Goal: Entertainment & Leisure: Consume media (video, audio)

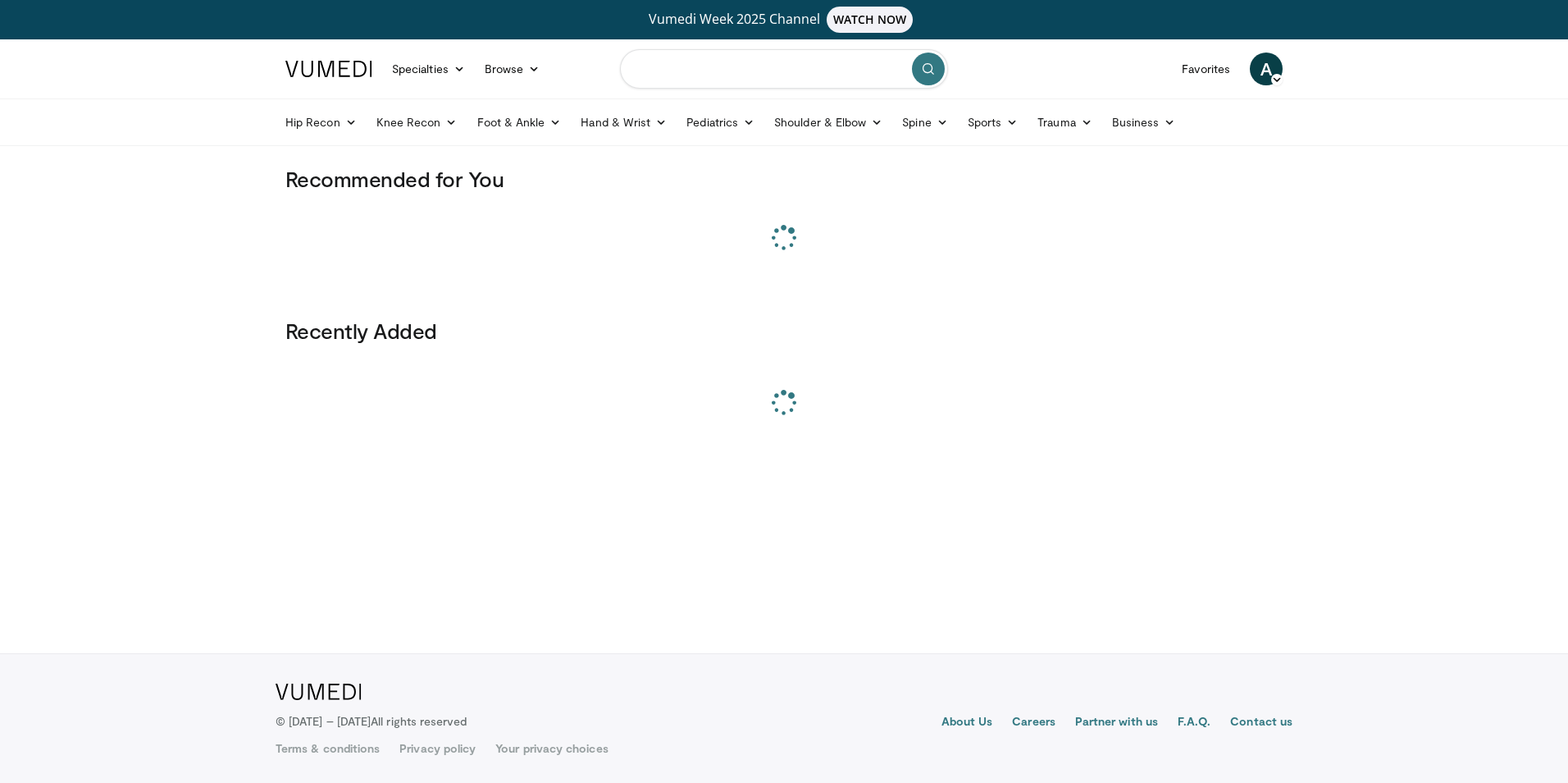
click at [742, 65] on input "Search topics, interventions" at bounding box center [784, 68] width 328 height 39
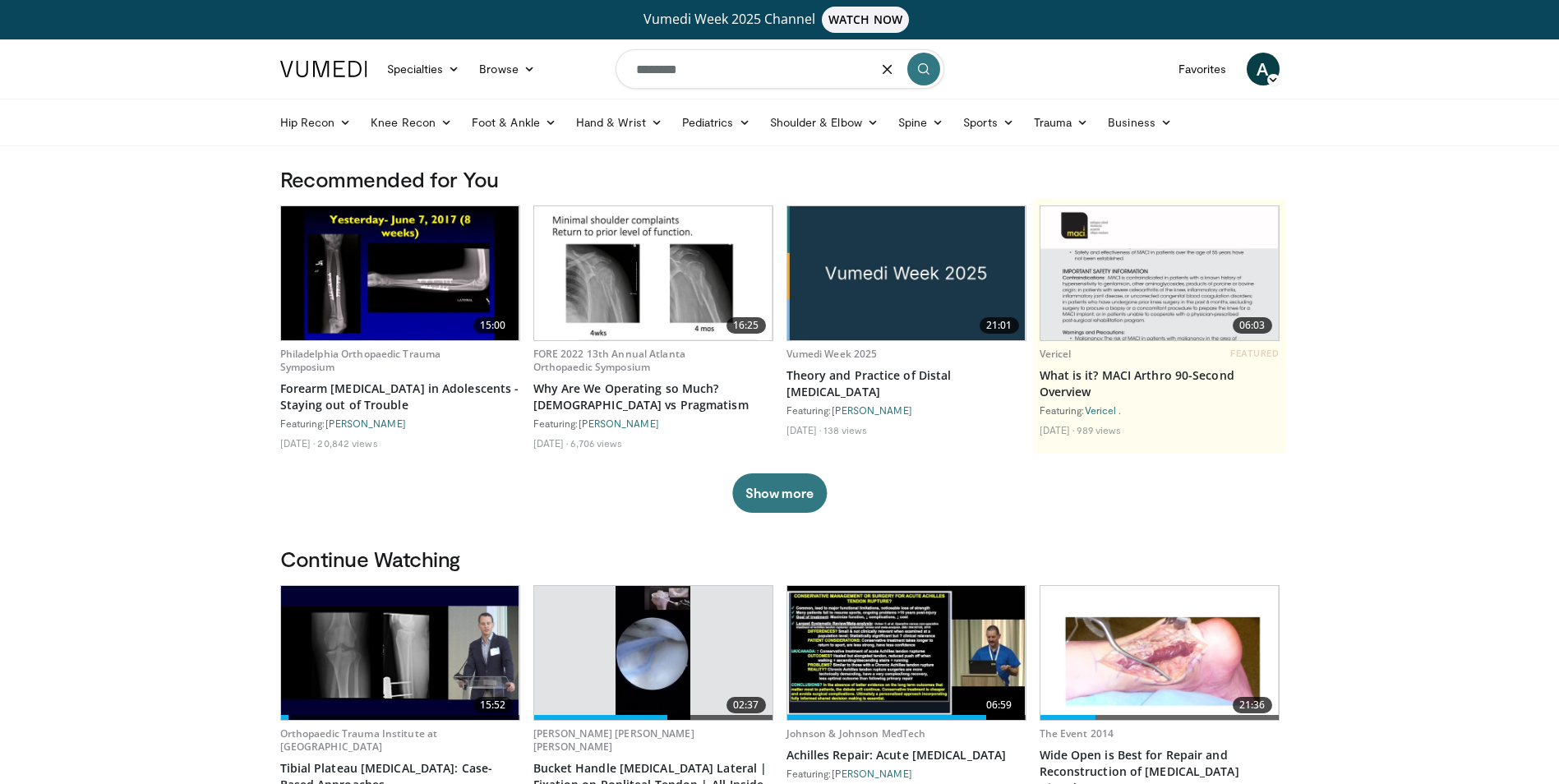
type input "********"
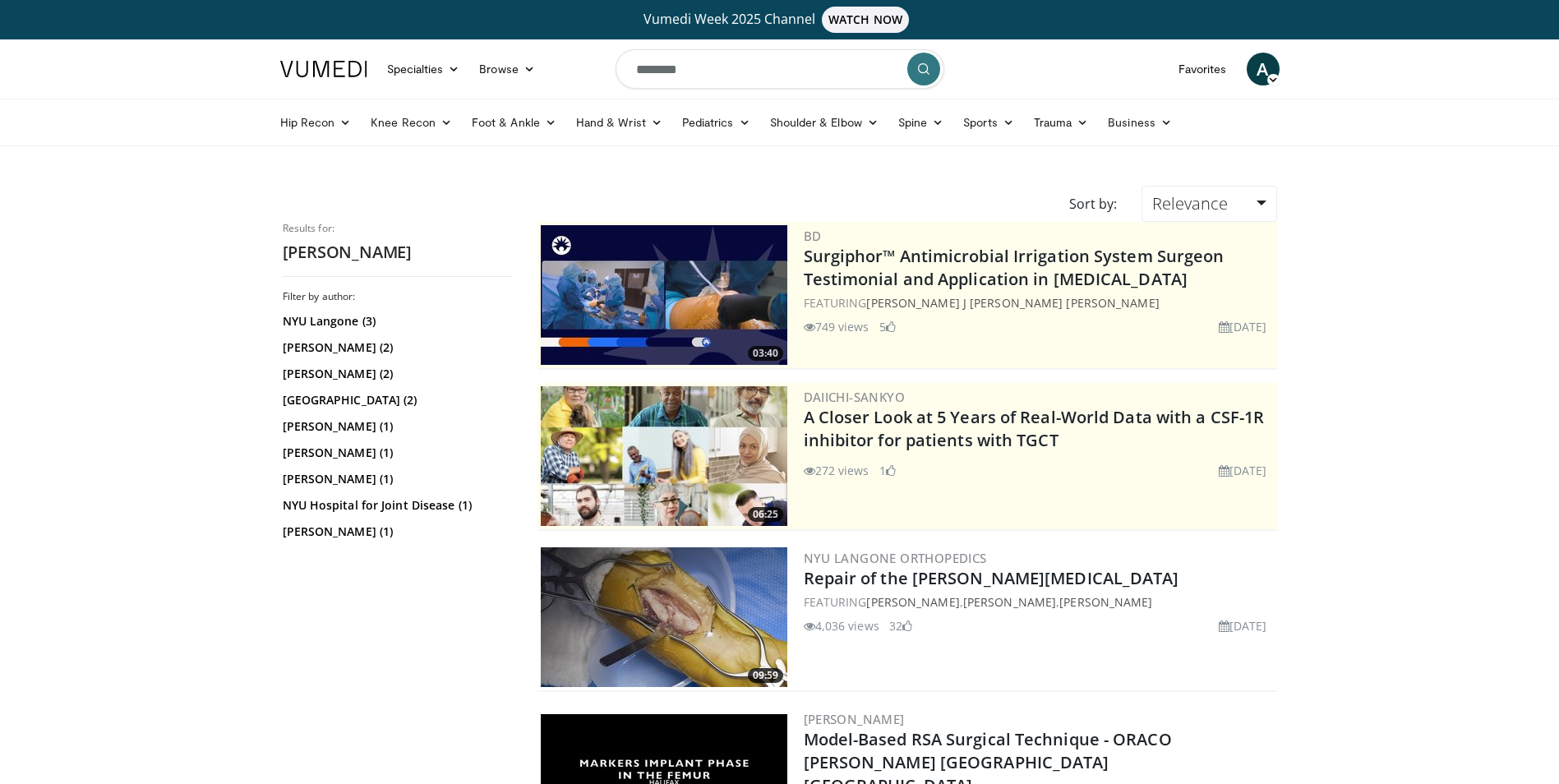
click at [735, 594] on img at bounding box center [663, 617] width 247 height 140
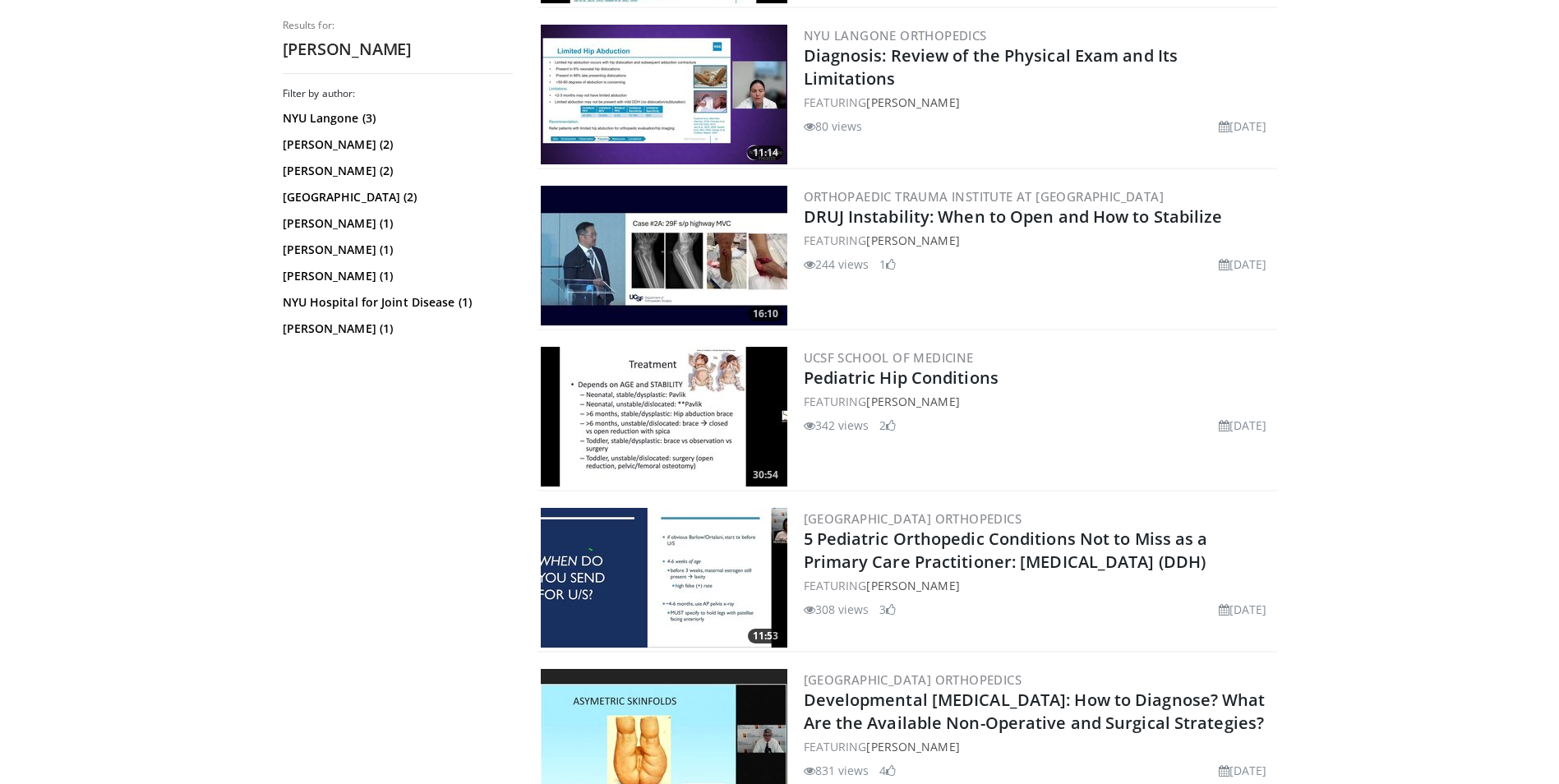
scroll to position [1526, 0]
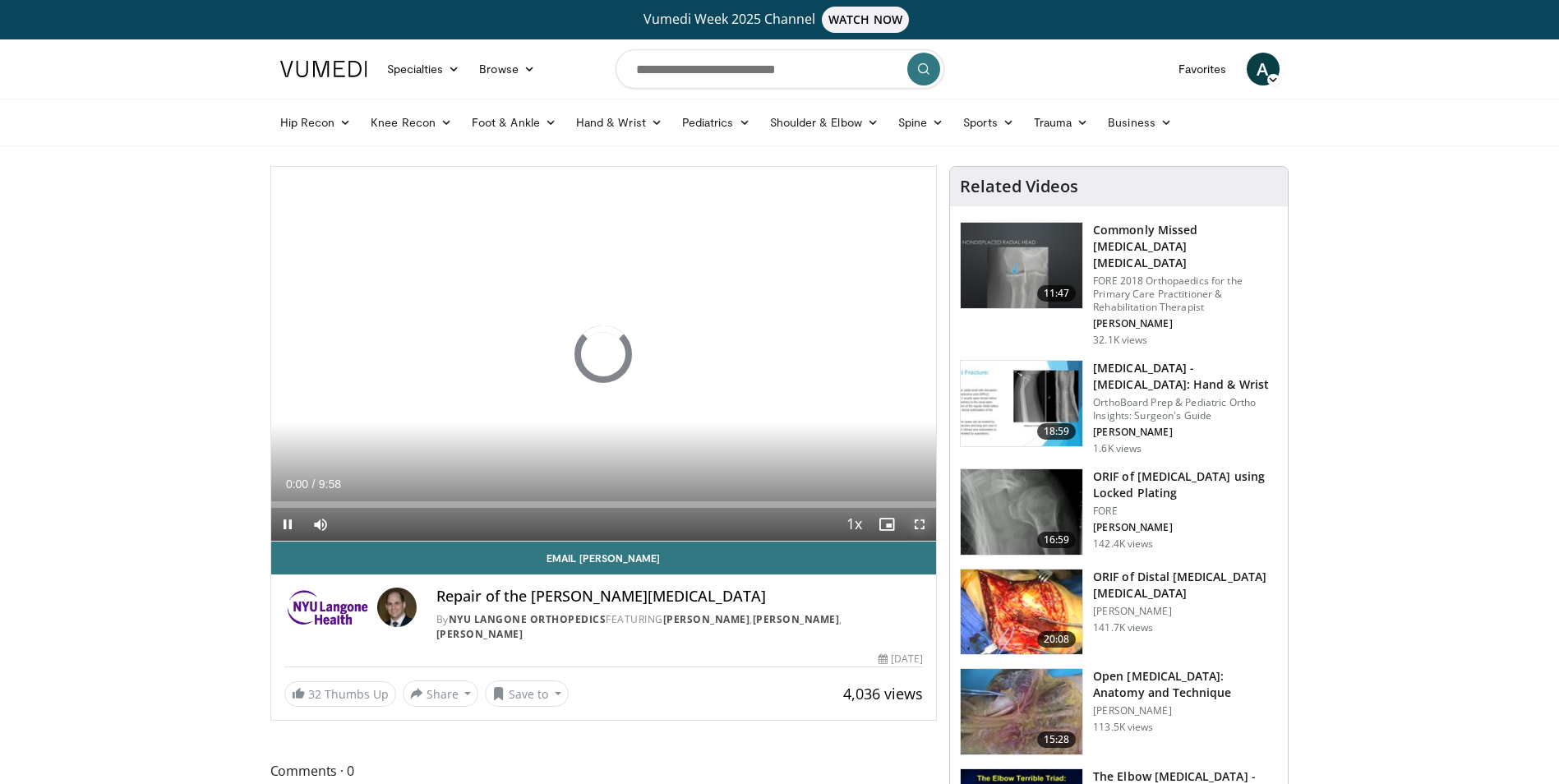
click at [924, 527] on span "Video Player" at bounding box center [920, 524] width 33 height 33
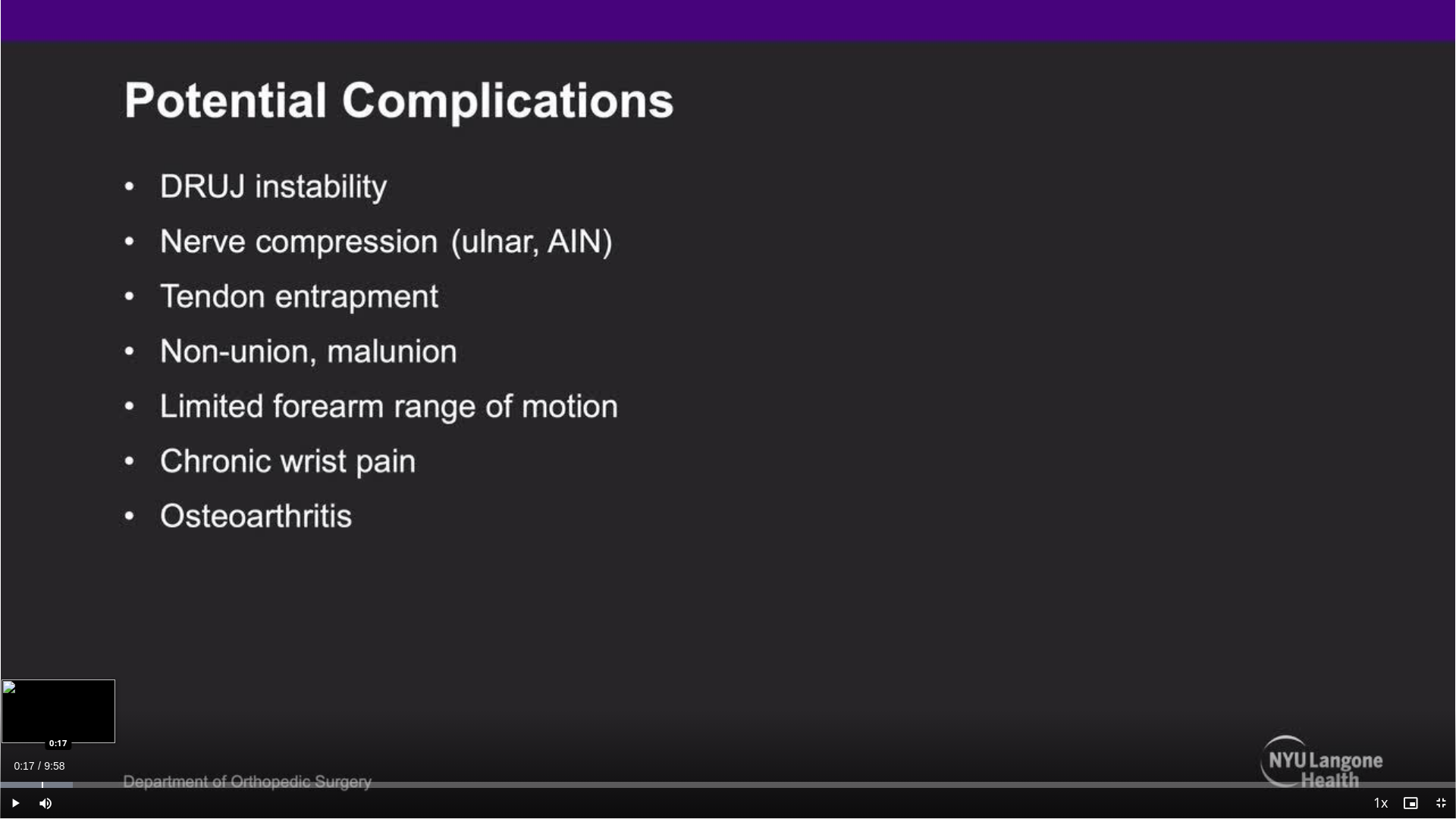
click at [42, 723] on div "Progress Bar" at bounding box center [43, 784] width 2 height 6
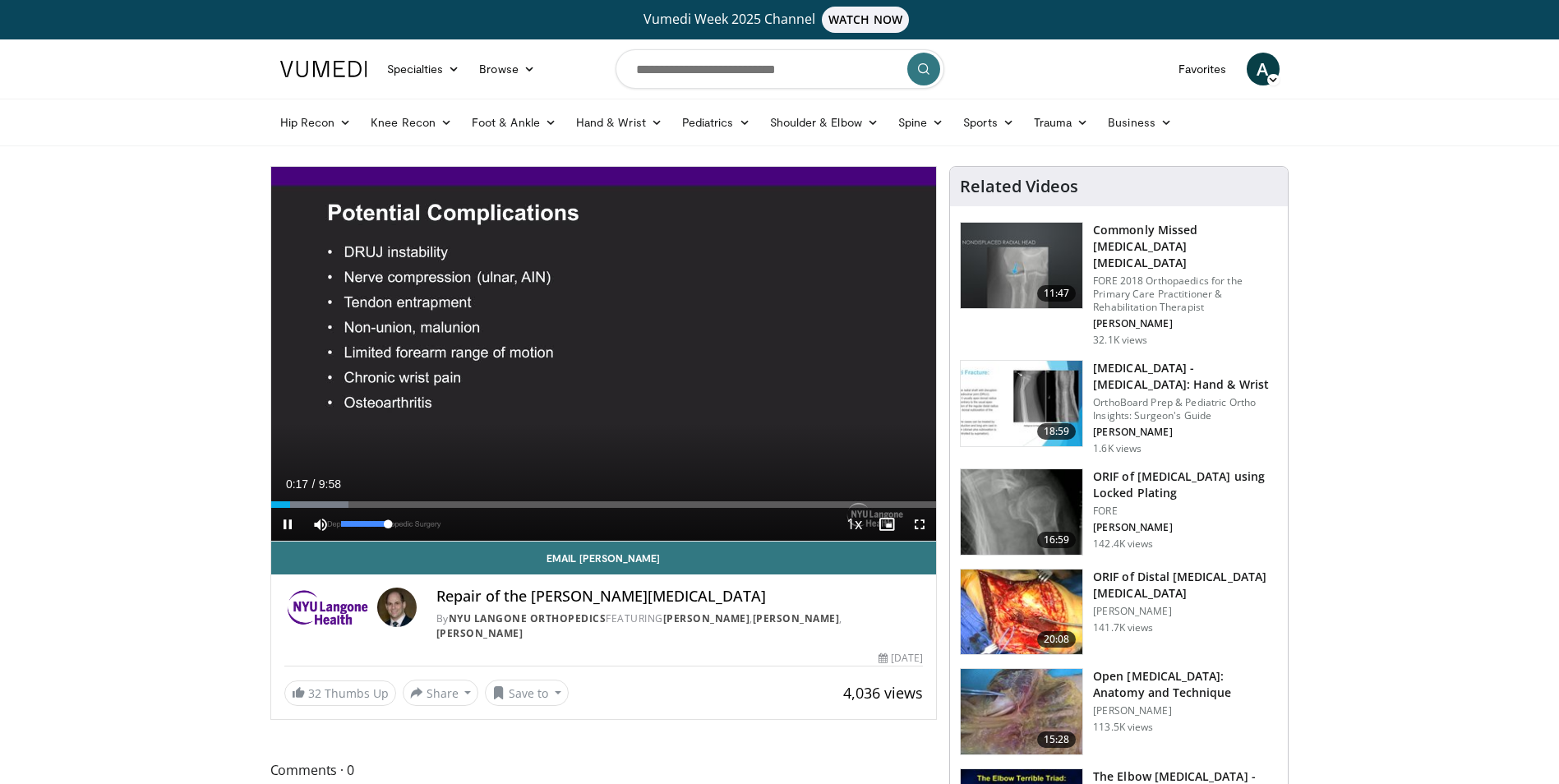
click at [409, 524] on div "Mute 100%" at bounding box center [361, 524] width 115 height 33
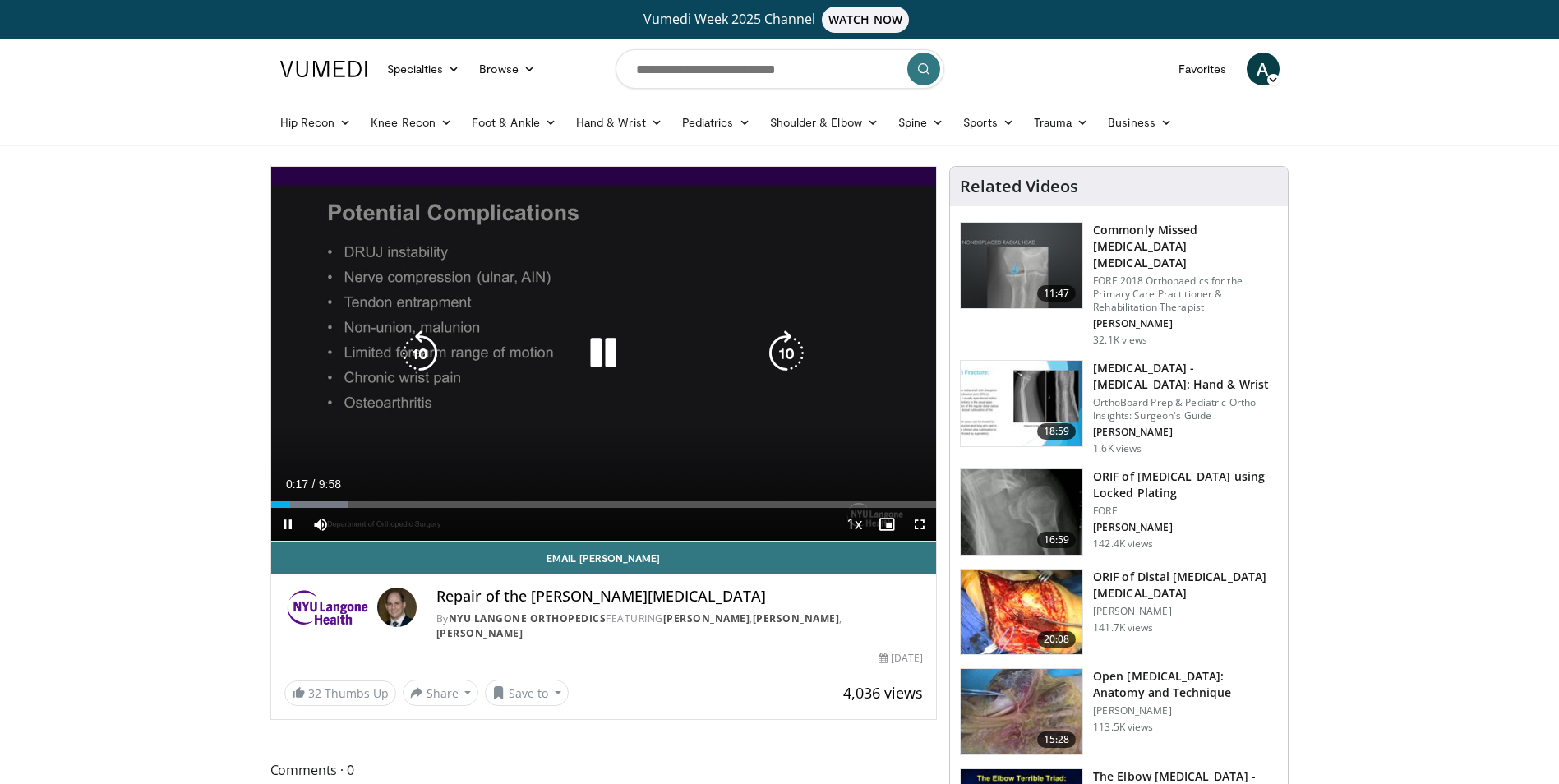
click at [390, 529] on div "Current Time 0:17 / Duration 9:58 Pause Skip Backward Skip Forward Mute 100% Lo…" at bounding box center [605, 524] width 666 height 33
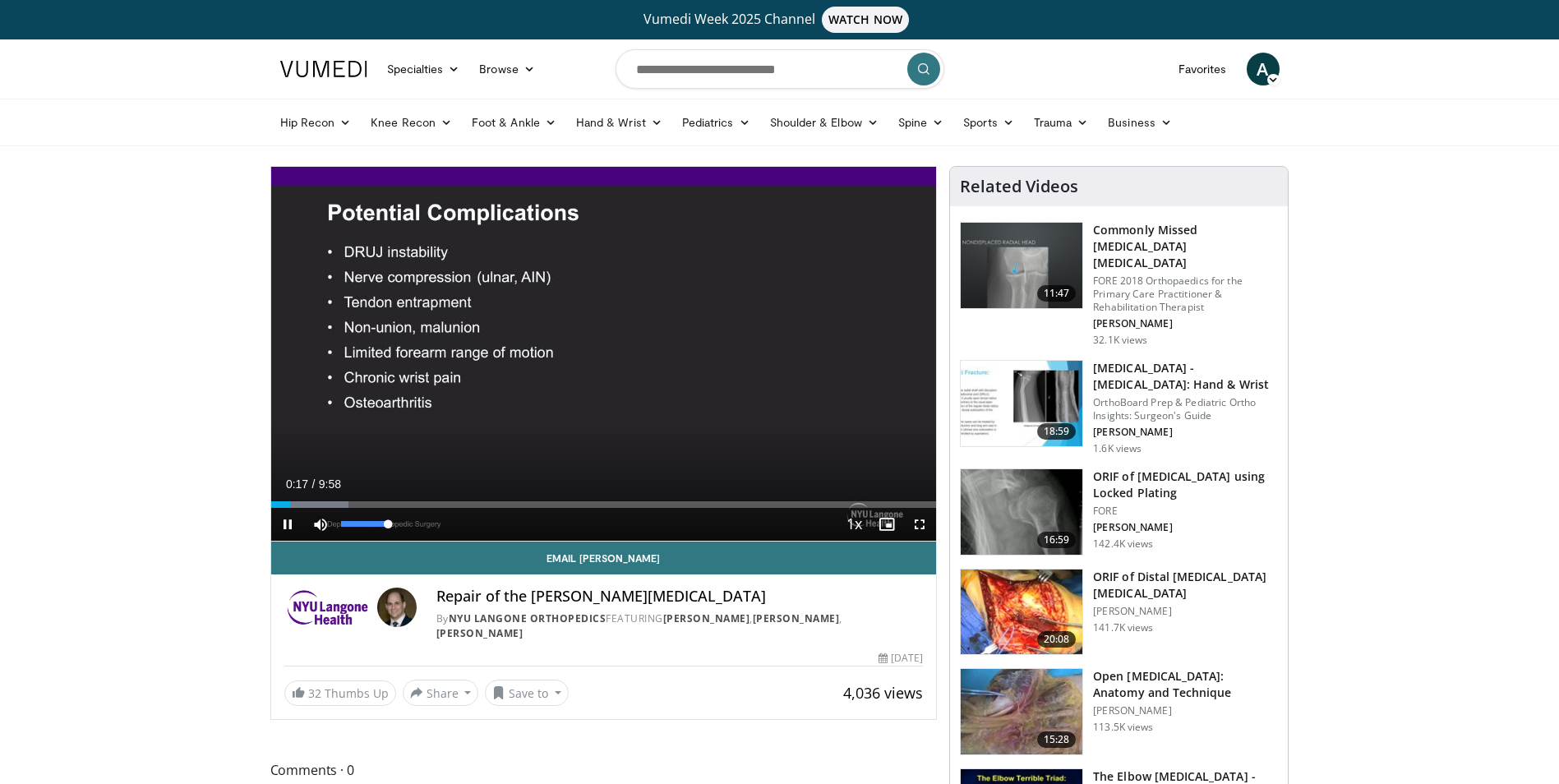
drag, startPoint x: 392, startPoint y: 525, endPoint x: 412, endPoint y: 525, distance: 20.0
click at [412, 525] on div "Mute 100%" at bounding box center [361, 524] width 115 height 33
click at [919, 521] on span "Video Player" at bounding box center [920, 524] width 33 height 33
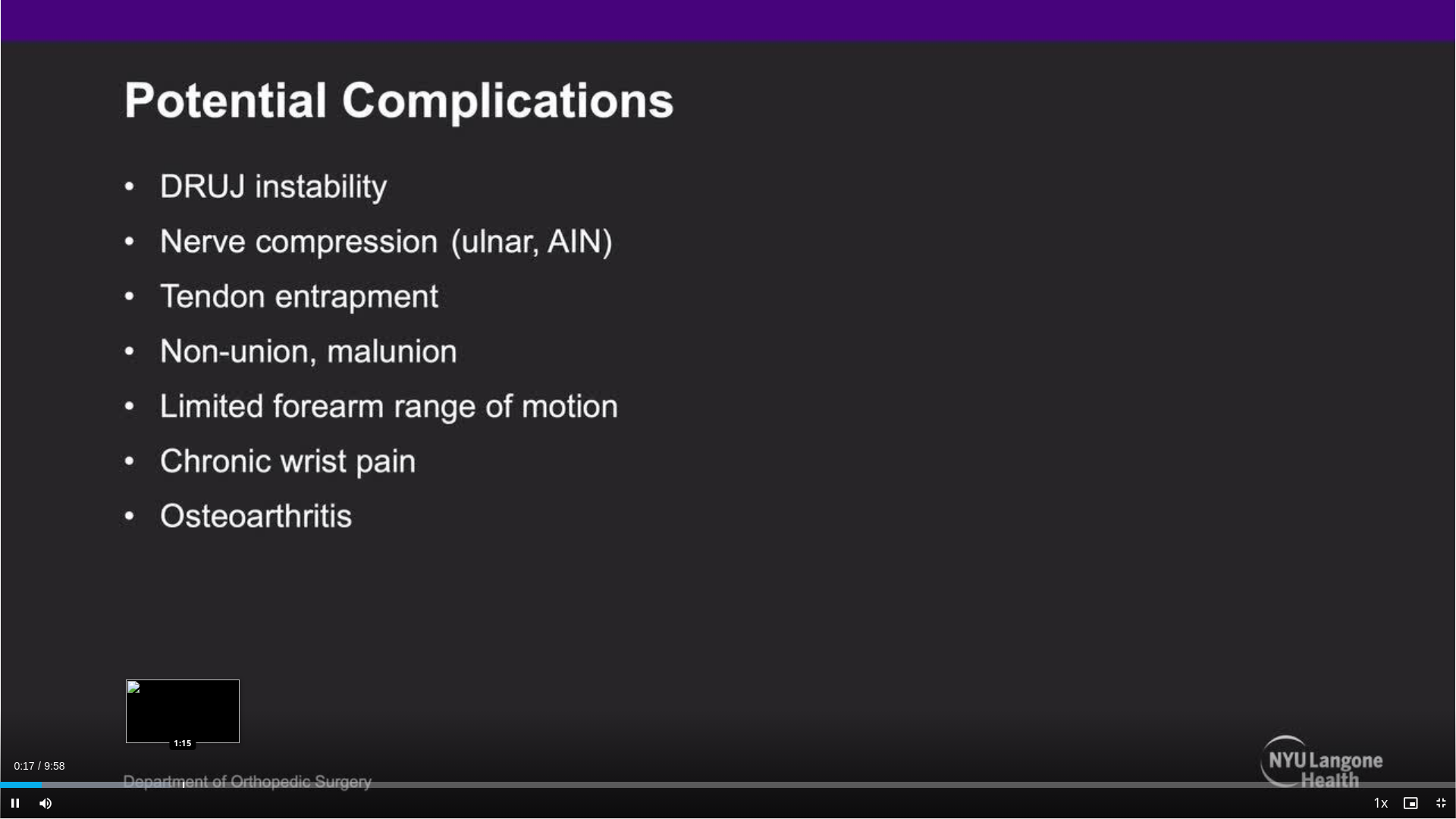
click at [182, 723] on div "Progress Bar" at bounding box center [183, 784] width 2 height 6
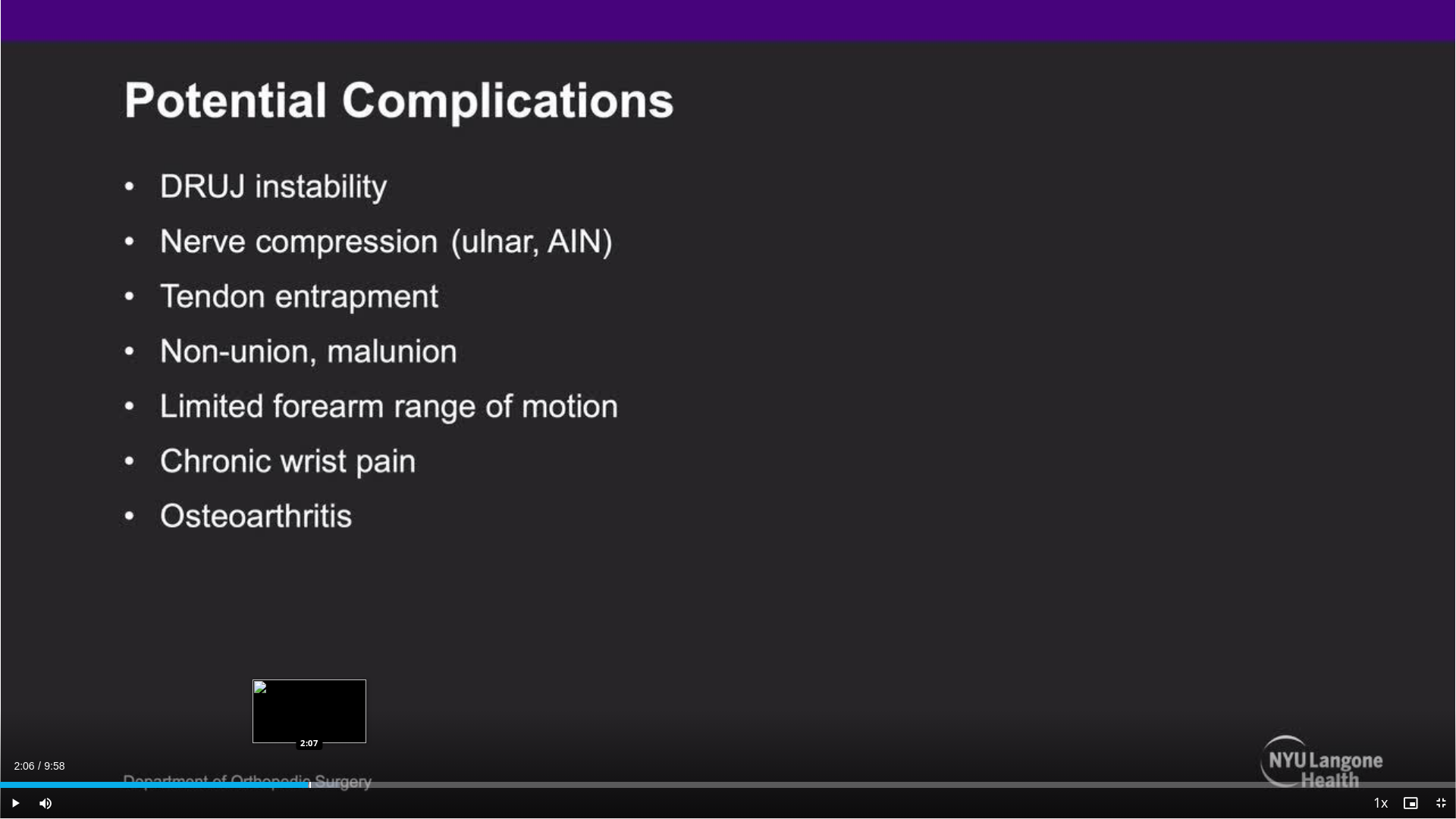
click at [308, 723] on div "Loaded : 23.35% 2:06 2:07" at bounding box center [728, 784] width 1456 height 6
click at [400, 723] on div "Loaded : 25.02% 2:44 2:43" at bounding box center [728, 781] width 1456 height 15
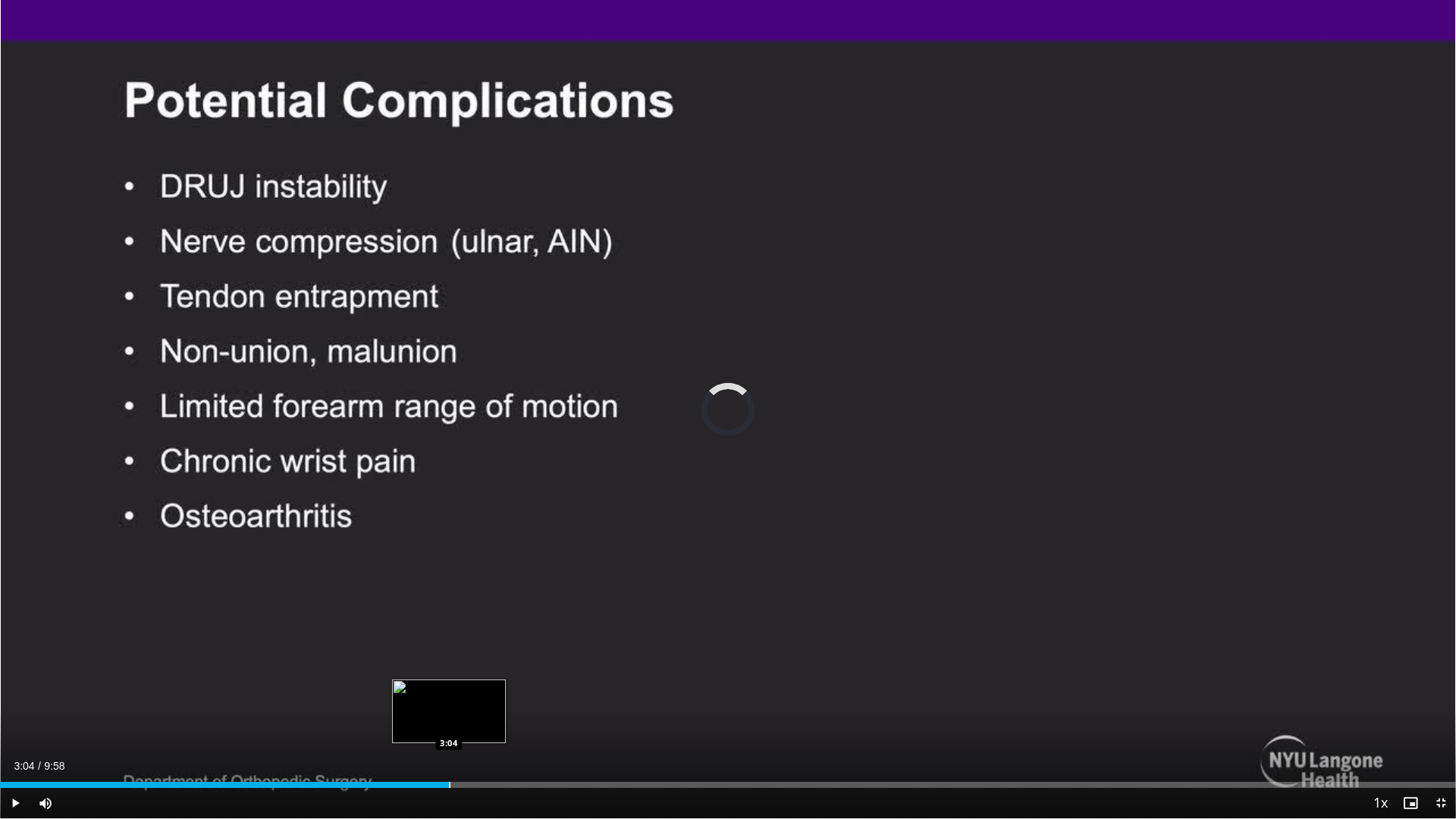
click at [449, 723] on div "Loaded : 0.00% 3:04 3:04" at bounding box center [728, 781] width 1456 height 15
click at [541, 723] on div "Progress Bar" at bounding box center [541, 784] width 2 height 6
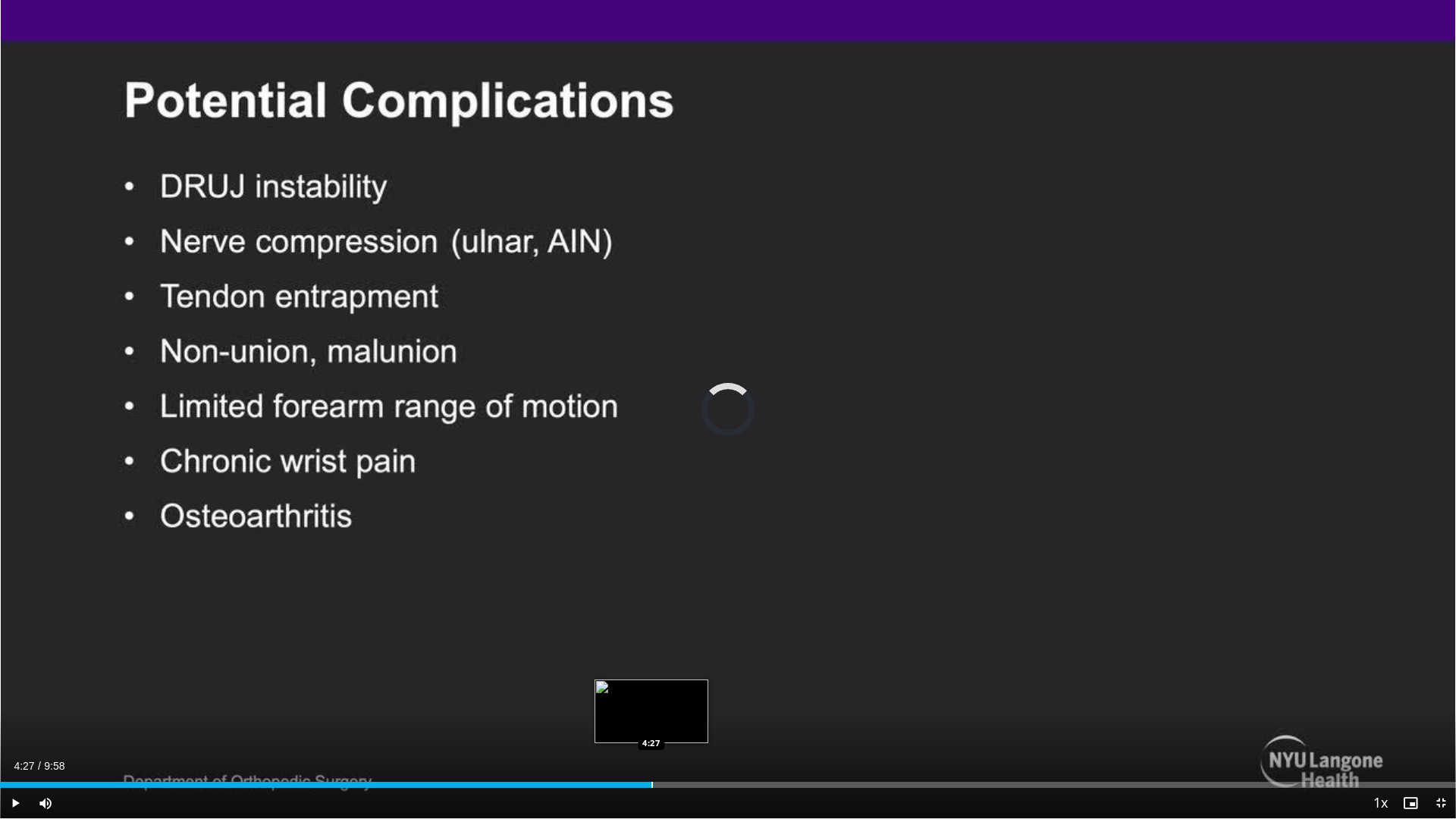
click at [652, 723] on div "Loaded : 41.71% 4:27 4:27" at bounding box center [728, 781] width 1456 height 15
click at [715, 723] on div "Loaded : 51.72% 4:27 4:53" at bounding box center [728, 781] width 1456 height 15
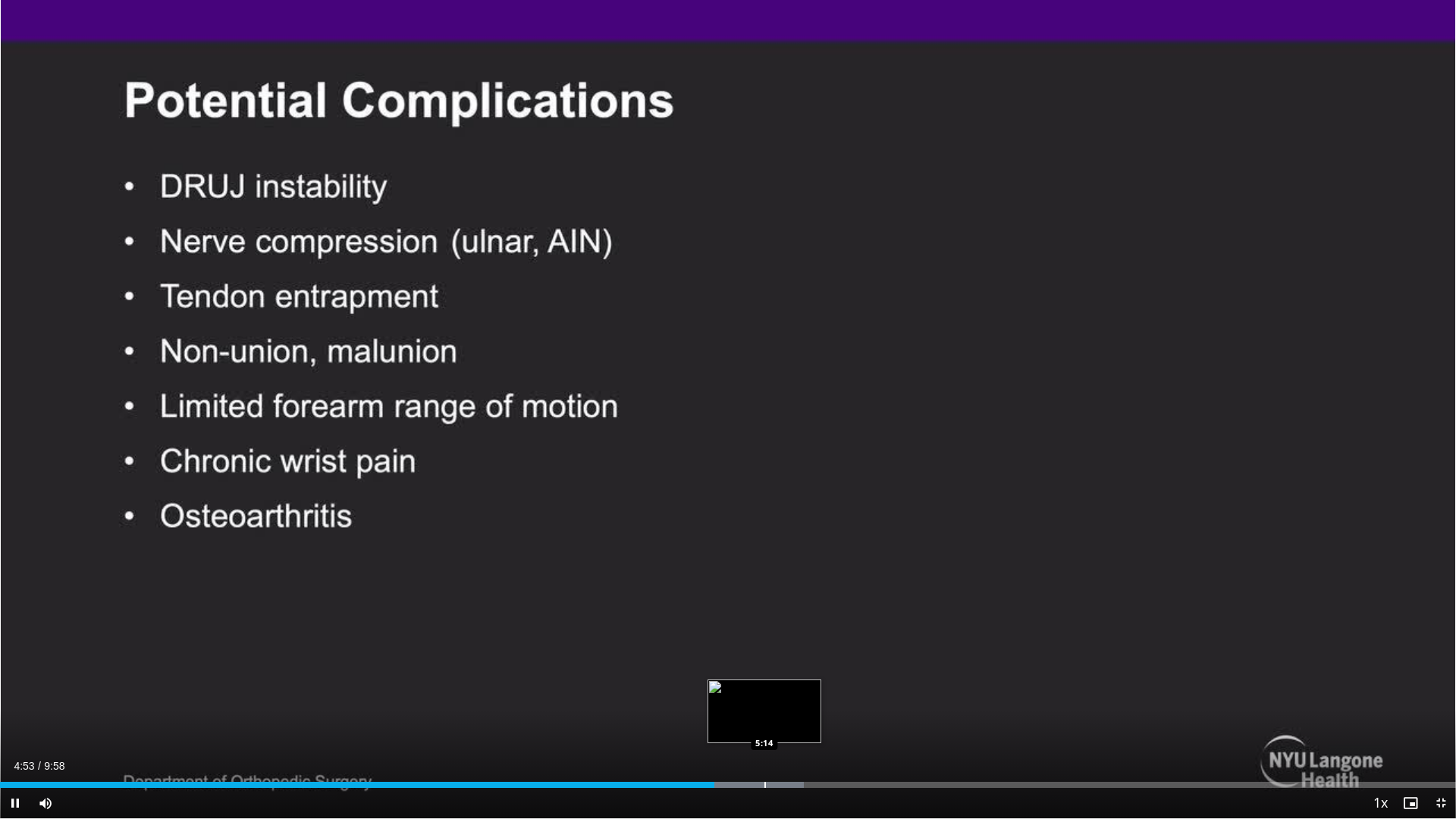
click at [765, 723] on div "Progress Bar" at bounding box center [766, 784] width 2 height 6
click at [822, 723] on div "Loaded : 63.40% 5:14 5:37" at bounding box center [728, 781] width 1456 height 15
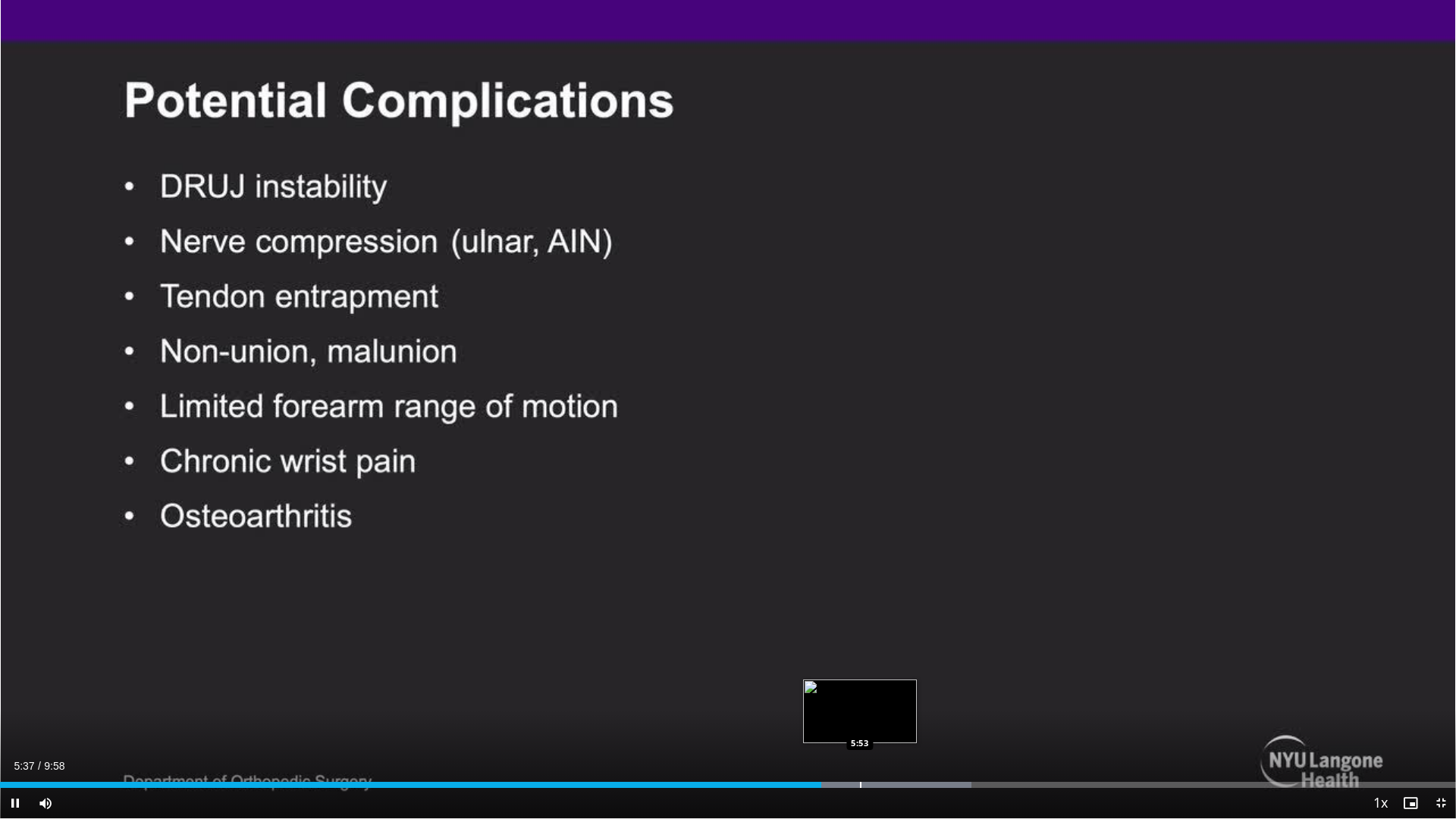
click at [860, 723] on div "Loaded : 66.74% 5:37 5:53" at bounding box center [728, 781] width 1456 height 15
click at [902, 723] on div "Loaded : 70.08% 5:53 6:10" at bounding box center [728, 781] width 1456 height 15
click at [944, 723] on div "Progress Bar" at bounding box center [945, 784] width 2 height 6
